Goal: Task Accomplishment & Management: Manage account settings

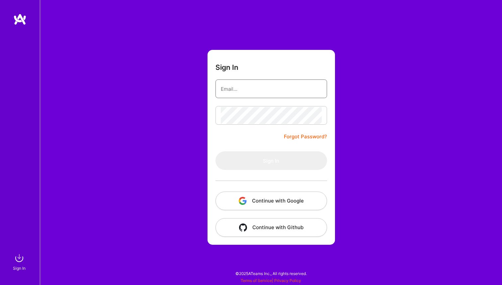
click at [235, 96] on input "email" at bounding box center [271, 88] width 101 height 17
type input "[EMAIL_ADDRESS][DOMAIN_NAME]"
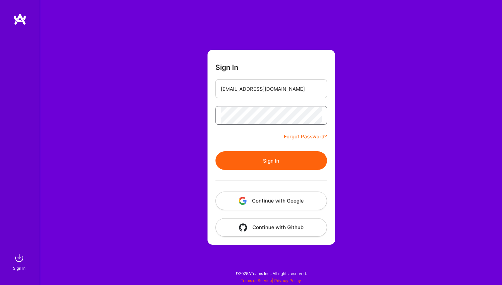
click at [216, 151] on button "Sign In" at bounding box center [272, 160] width 112 height 19
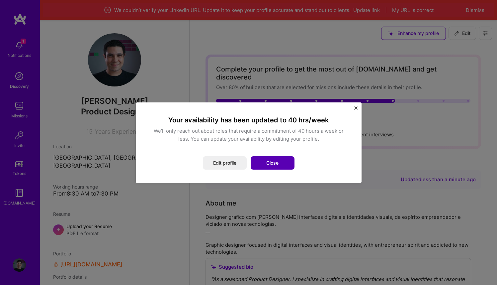
click at [271, 162] on button "Close" at bounding box center [273, 162] width 44 height 13
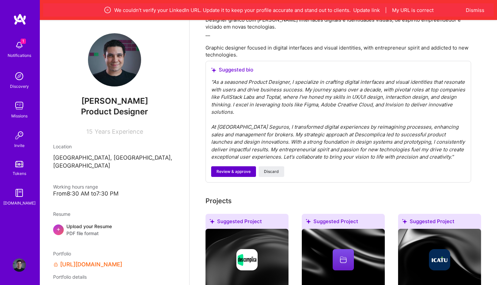
scroll to position [190, 0]
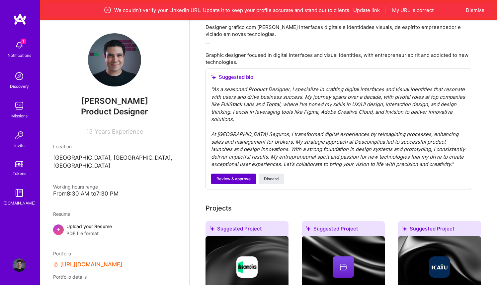
click at [240, 176] on span "Review & approve" at bounding box center [234, 179] width 34 height 6
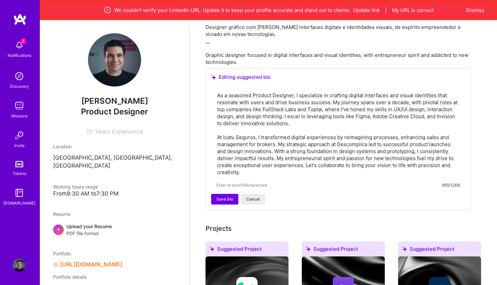
click at [246, 130] on textarea "As a seasoned Product Designer, I specialize in crafting digital interfaces and…" at bounding box center [339, 133] width 244 height 85
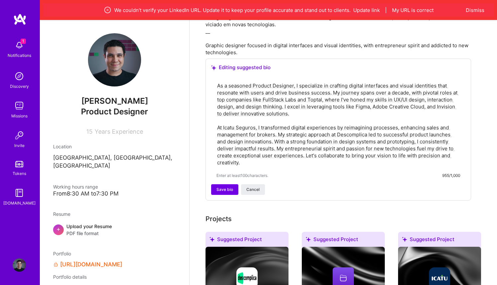
scroll to position [200, 0]
click at [328, 91] on textarea "As a seasoned Product Designer, I specialize in crafting digital interfaces and…" at bounding box center [339, 123] width 244 height 85
click at [440, 99] on textarea "As a seasoned Product Designer, I specialize in crafting digital interfaces and…" at bounding box center [339, 123] width 244 height 85
type textarea "As a seasoned Product Designer, I specialize in crafting digital interfaces and…"
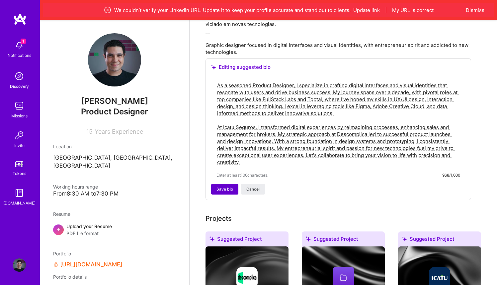
click at [227, 186] on span "Save bio" at bounding box center [225, 189] width 17 height 6
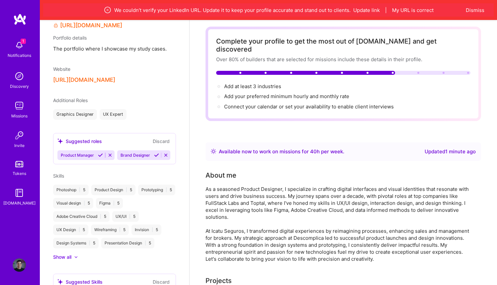
scroll to position [242, 0]
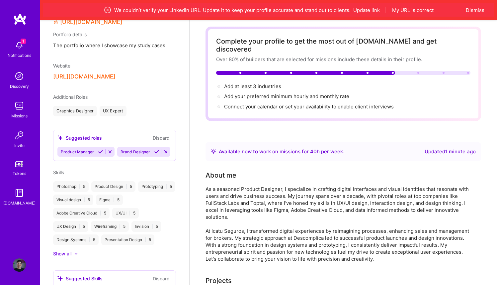
click at [159, 138] on button "Discard" at bounding box center [161, 138] width 21 height 8
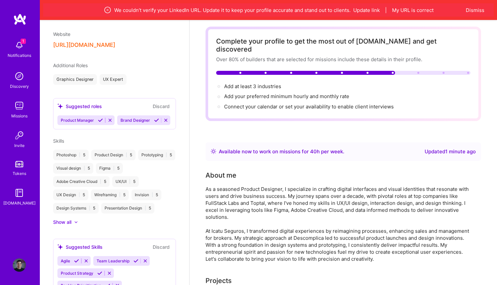
scroll to position [274, 0]
click at [110, 119] on icon at bounding box center [110, 119] width 5 height 5
click at [107, 120] on icon at bounding box center [106, 119] width 5 height 5
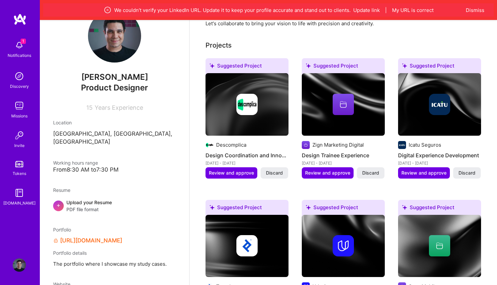
scroll to position [22, 0]
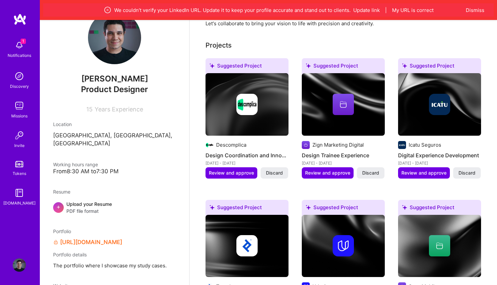
click at [122, 111] on span "Years Experience" at bounding box center [119, 109] width 48 height 7
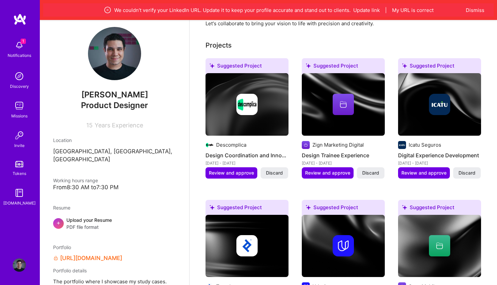
scroll to position [0, 0]
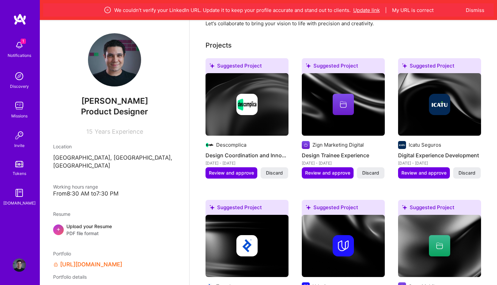
click at [373, 11] on button "Update link" at bounding box center [366, 10] width 27 height 7
select select "US"
select select "Right Now"
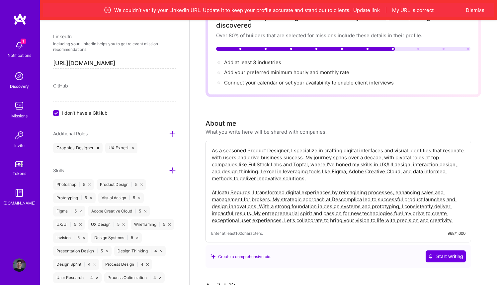
scroll to position [474, 0]
click at [160, 61] on input "[URL][DOMAIN_NAME]" at bounding box center [114, 63] width 123 height 11
paste input "[DOMAIN_NAME][URL]"
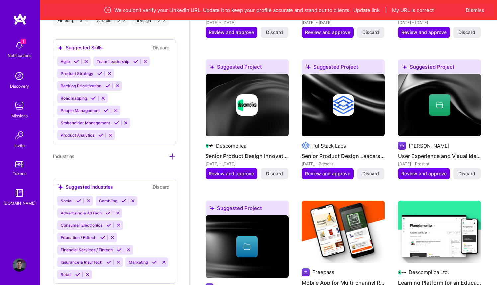
scroll to position [1121, 0]
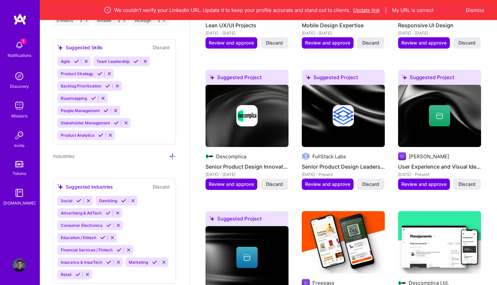
type input "[URL][DOMAIN_NAME]"
click at [375, 12] on button "Update link" at bounding box center [366, 10] width 27 height 7
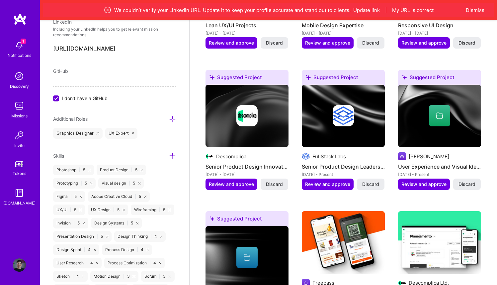
scroll to position [487, 0]
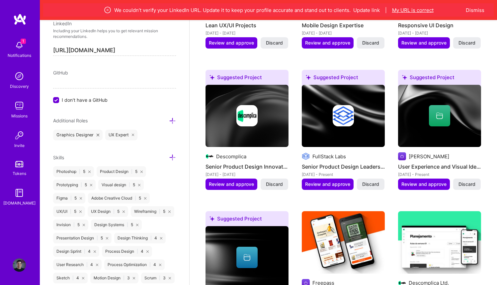
click at [424, 9] on button "My URL is correct" at bounding box center [413, 10] width 42 height 7
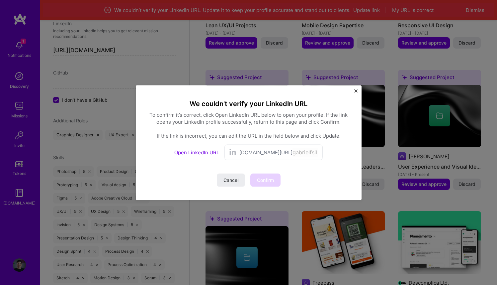
click at [245, 152] on span "[DOMAIN_NAME][URL]" at bounding box center [265, 151] width 53 height 7
click at [210, 155] on div "Open LinkedIn URL" at bounding box center [196, 151] width 45 height 7
click at [212, 154] on link "Open LinkedIn URL" at bounding box center [196, 152] width 45 height 6
click at [296, 151] on input "gabrielfsilva" at bounding box center [306, 152] width 26 height 10
paste input "elix8"
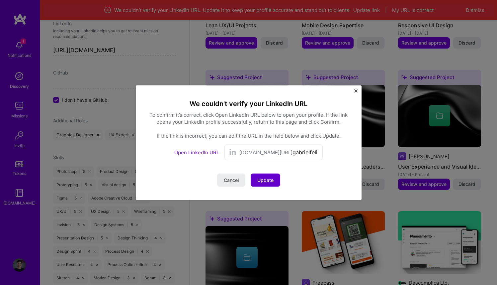
type input "gabrielfelix8"
click at [262, 182] on span "Update" at bounding box center [265, 179] width 16 height 7
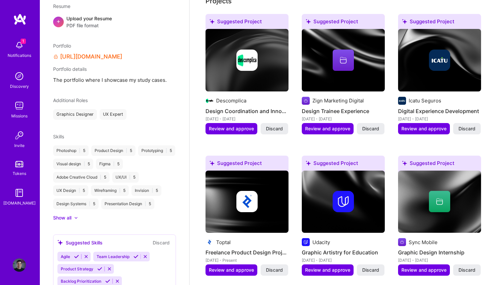
scroll to position [0, 0]
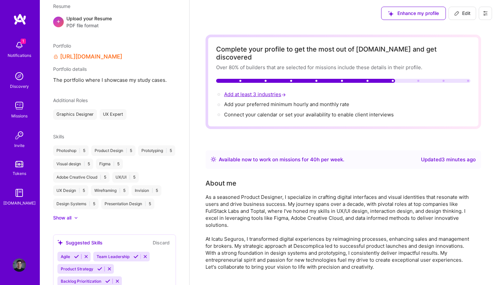
click at [269, 91] on span "Add at least 3 industries →" at bounding box center [255, 94] width 63 height 6
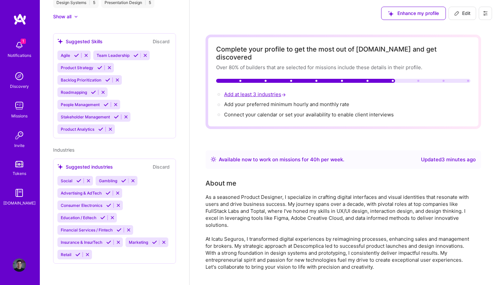
select select "US"
select select "Right Now"
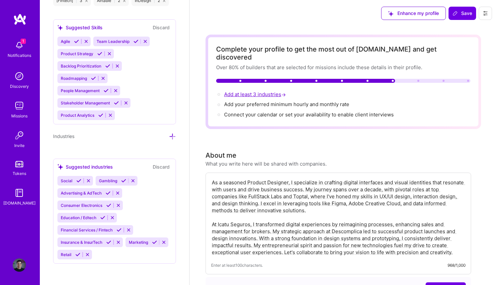
scroll to position [758, 0]
click at [169, 135] on icon at bounding box center [172, 136] width 7 height 7
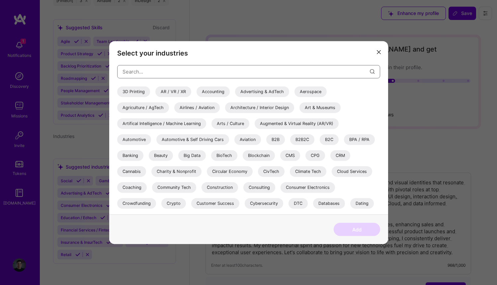
click at [165, 73] on input "modal" at bounding box center [246, 71] width 247 height 17
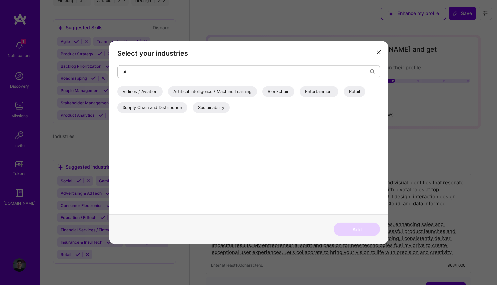
click at [235, 91] on div "Artifical Intelligence / Machine Learning" at bounding box center [212, 91] width 89 height 11
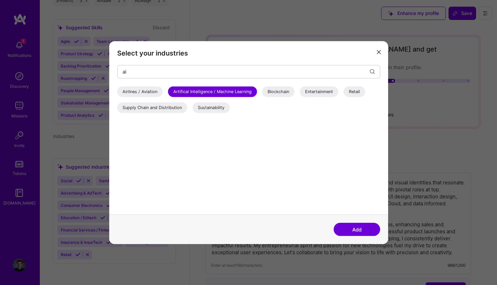
click at [328, 93] on div "Entertainment" at bounding box center [319, 91] width 39 height 11
click at [350, 93] on div "Retail" at bounding box center [355, 91] width 22 height 11
click at [176, 75] on input "ai" at bounding box center [246, 71] width 247 height 17
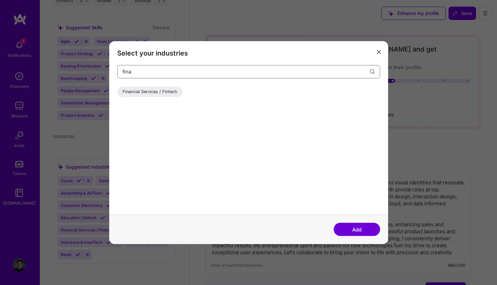
type input "fina"
click at [142, 90] on div "Financial Services / Fintech" at bounding box center [149, 91] width 65 height 11
click at [150, 72] on input "fina" at bounding box center [246, 71] width 247 height 17
type input "educ"
click at [139, 93] on div "Education / Edtech" at bounding box center [141, 91] width 49 height 11
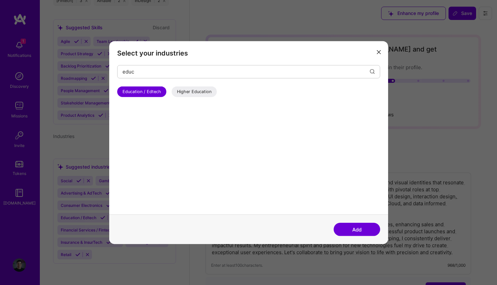
click at [179, 89] on div "Higher Education" at bounding box center [194, 91] width 45 height 11
click at [370, 231] on button "Add" at bounding box center [357, 229] width 46 height 13
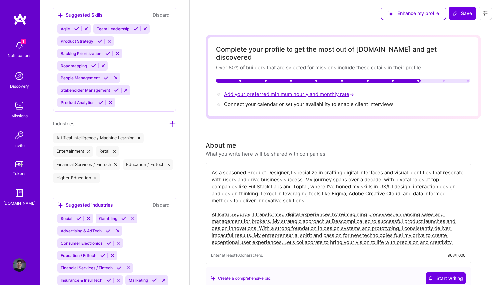
click at [286, 91] on span "Add your preferred minimum hourly and monthly rate →" at bounding box center [289, 94] width 131 height 6
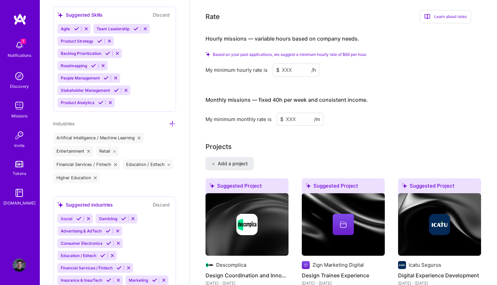
scroll to position [419, 0]
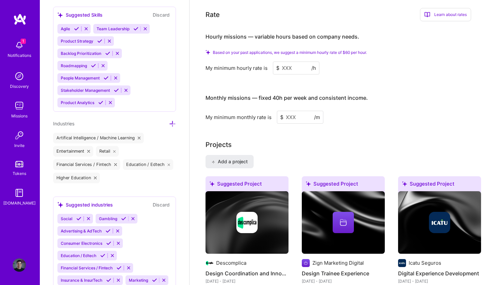
click at [304, 61] on input at bounding box center [296, 67] width 46 height 13
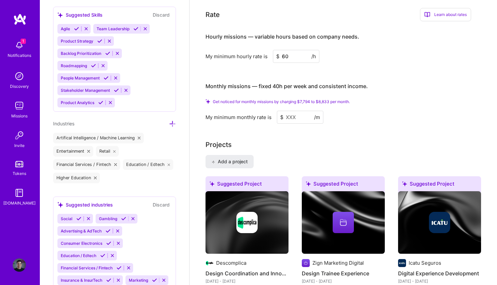
type input "60"
click at [301, 111] on input at bounding box center [300, 117] width 46 height 13
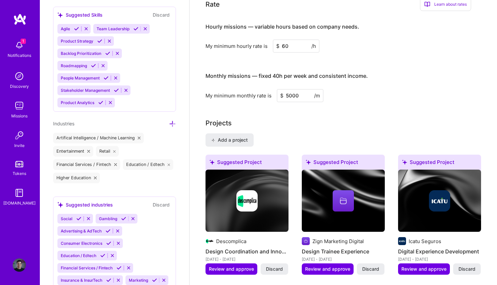
drag, startPoint x: 289, startPoint y: 88, endPoint x: 286, endPoint y: 88, distance: 3.3
click at [286, 89] on input "5000" at bounding box center [300, 95] width 46 height 13
type input "6000"
click at [339, 89] on div "My minimum monthly rate is $ 6000 /m" at bounding box center [339, 95] width 266 height 13
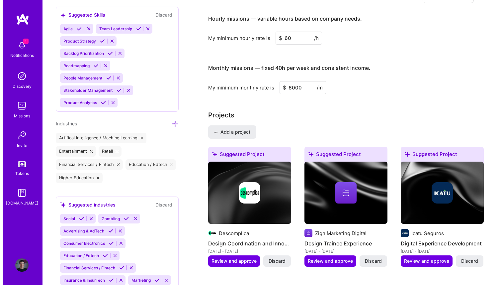
scroll to position [0, 0]
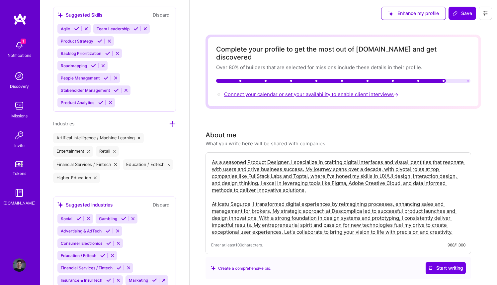
click at [273, 91] on span "Connect your calendar or set your availability to enable client interviews →" at bounding box center [312, 94] width 176 height 6
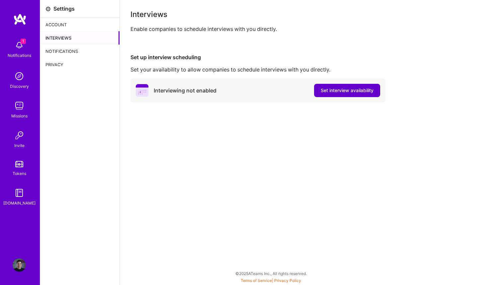
click at [360, 91] on span "Set interview availability" at bounding box center [347, 90] width 53 height 7
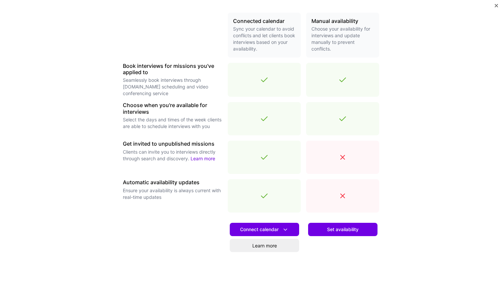
scroll to position [181, 0]
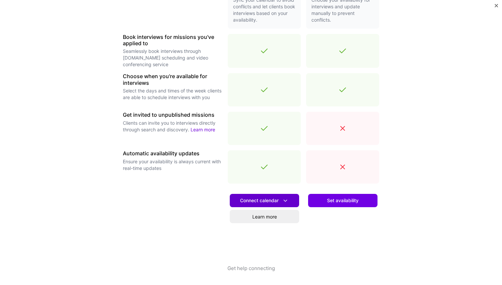
click at [278, 200] on span "Connect calendar" at bounding box center [264, 200] width 49 height 7
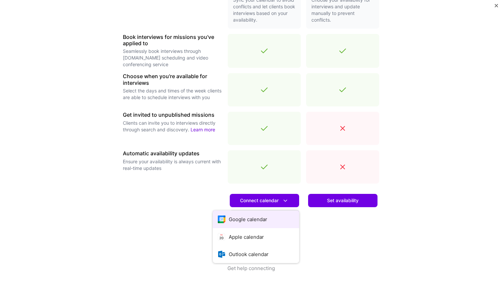
click at [251, 221] on button "Google calendar" at bounding box center [256, 219] width 86 height 18
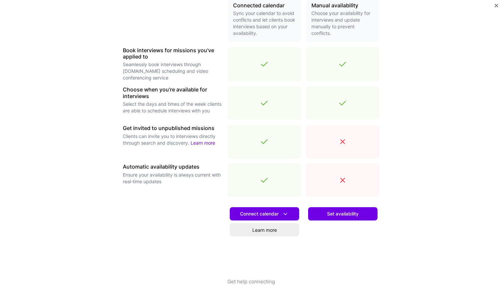
scroll to position [167, 0]
click at [335, 214] on span "Set availability" at bounding box center [343, 214] width 32 height 7
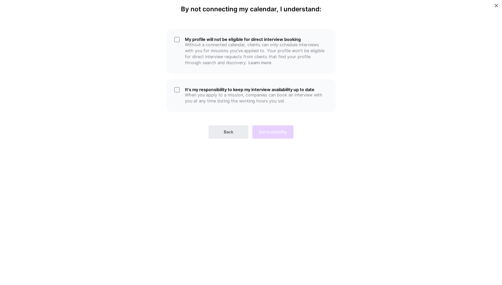
scroll to position [0, 0]
click at [218, 96] on p "When you apply to a mission, companies can book an interview with you at any ti…" at bounding box center [256, 98] width 143 height 12
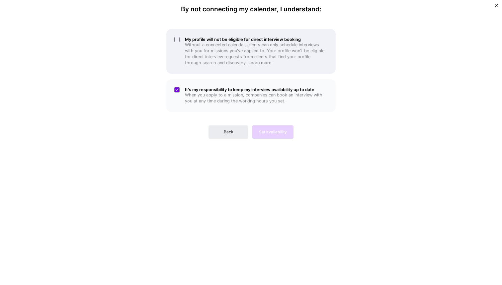
click at [225, 41] on h5 "My profile will not be eligible for direct interview booking" at bounding box center [256, 39] width 143 height 5
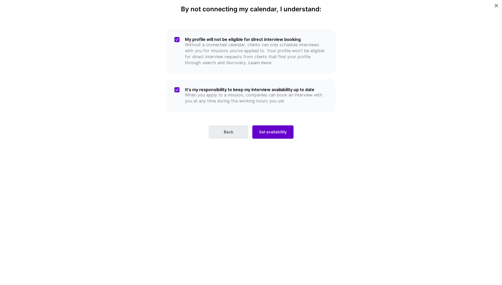
click at [276, 134] on span "Set availability" at bounding box center [273, 132] width 28 height 6
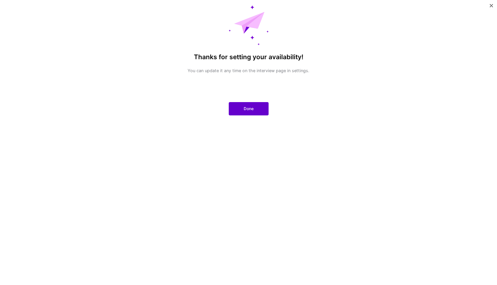
click at [241, 111] on button "Done" at bounding box center [249, 108] width 40 height 13
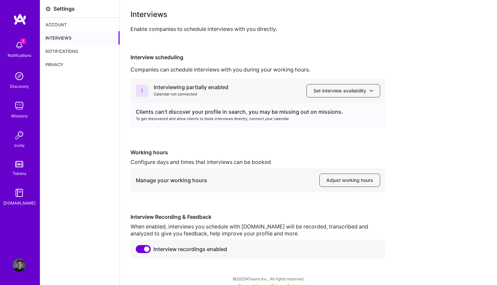
click at [16, 49] on img at bounding box center [19, 45] width 13 height 13
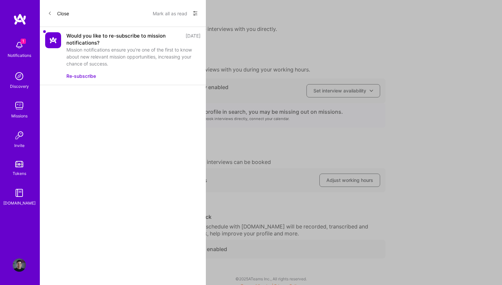
click at [74, 78] on button "Re-subscribe" at bounding box center [81, 75] width 30 height 7
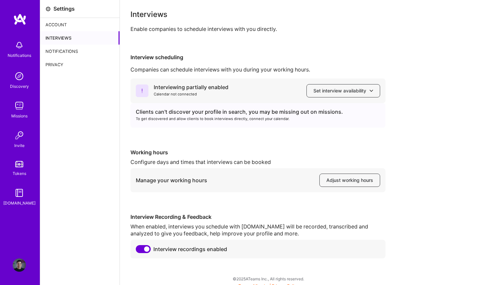
click at [18, 106] on img at bounding box center [19, 105] width 13 height 13
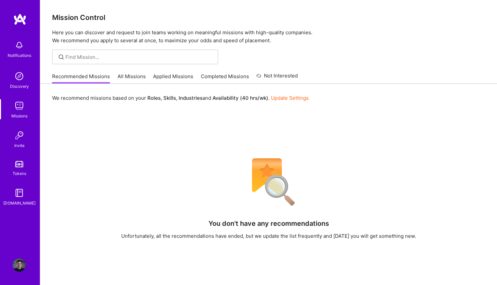
click at [134, 77] on link "All Missions" at bounding box center [132, 78] width 28 height 11
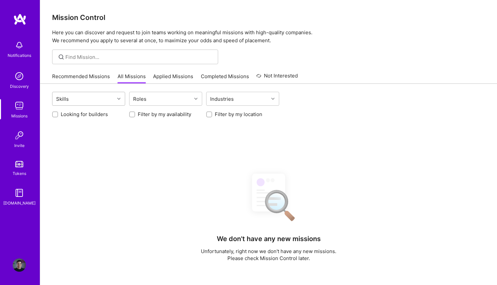
click at [104, 99] on div "Skills" at bounding box center [83, 98] width 62 height 13
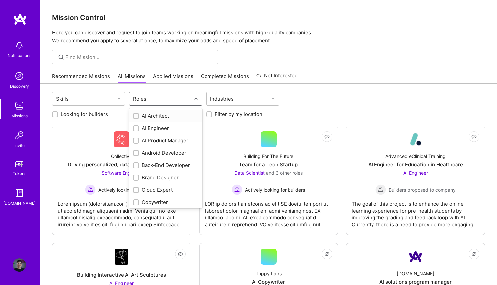
click at [156, 103] on div "Roles" at bounding box center [161, 98] width 62 height 13
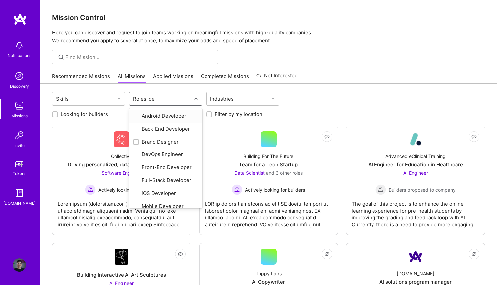
type input "des"
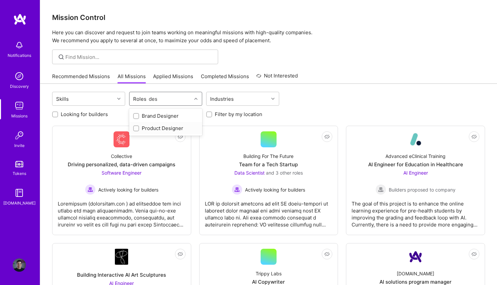
click at [152, 129] on div "Product Designer" at bounding box center [165, 128] width 65 height 7
checkbox input "true"
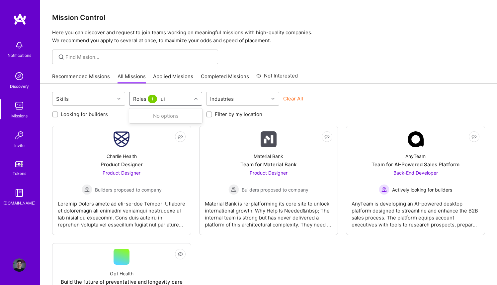
type input "u"
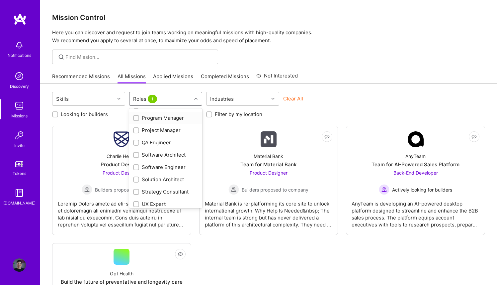
scroll to position [247, 0]
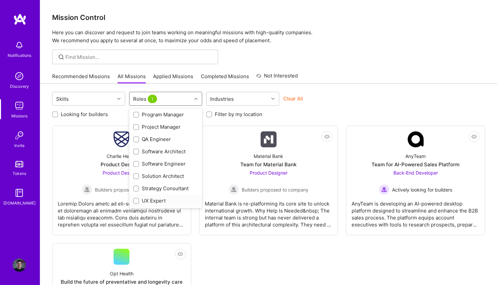
click at [162, 202] on div "UX Expert" at bounding box center [165, 200] width 65 height 7
checkbox input "true"
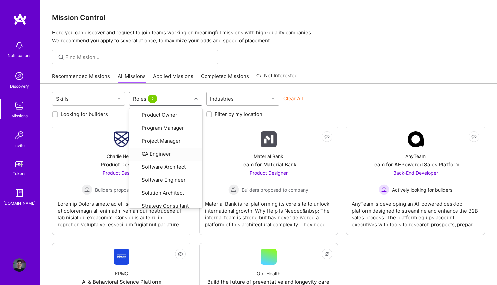
click at [239, 97] on div "Industries" at bounding box center [238, 98] width 62 height 13
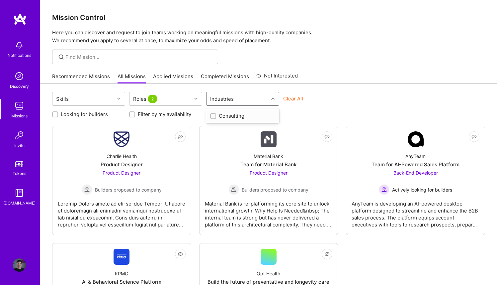
click at [351, 95] on div "Clear All" at bounding box center [319, 101] width 73 height 12
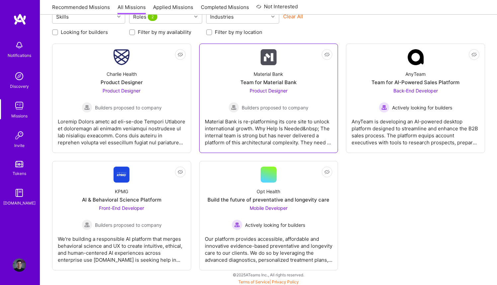
scroll to position [83, 0]
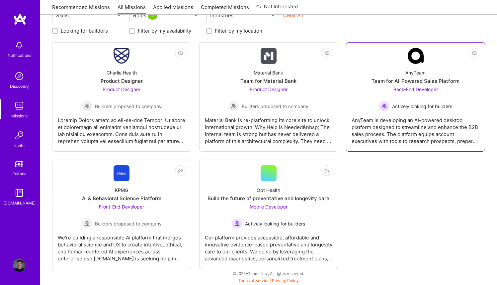
click at [403, 127] on div "AnyTeam is developing an AI-powered desktop platform designed to streamline and…" at bounding box center [416, 127] width 128 height 33
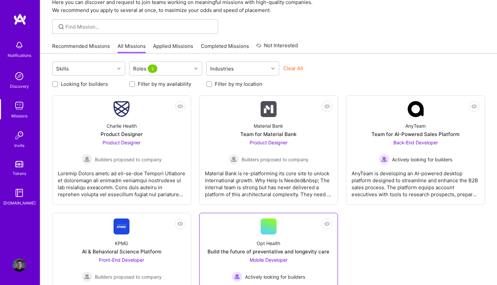
scroll to position [25, 0]
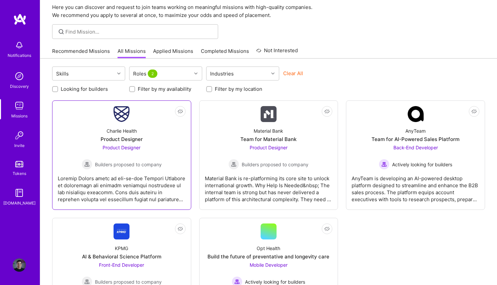
click at [161, 189] on div at bounding box center [122, 185] width 128 height 33
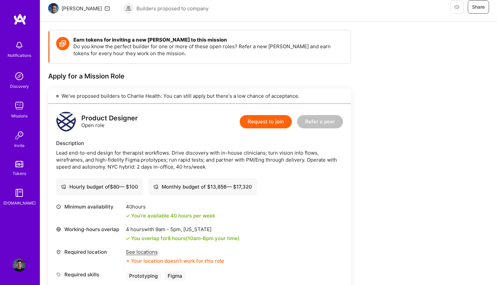
scroll to position [61, 0]
